Goal: Task Accomplishment & Management: Use online tool/utility

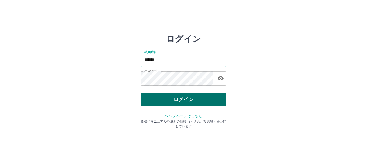
click at [181, 101] on button "ログイン" at bounding box center [183, 99] width 86 height 13
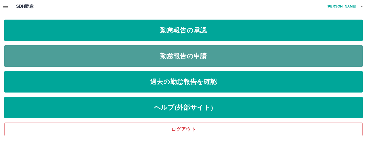
click at [154, 56] on link "勤怠報告の申請" at bounding box center [183, 55] width 358 height 21
